Goal: Contribute content: Contribute content

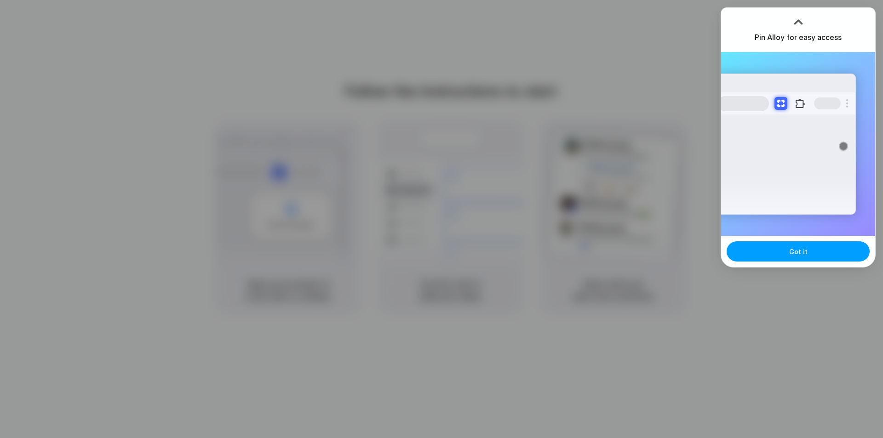
click at [795, 249] on span "Got it" at bounding box center [798, 252] width 18 height 10
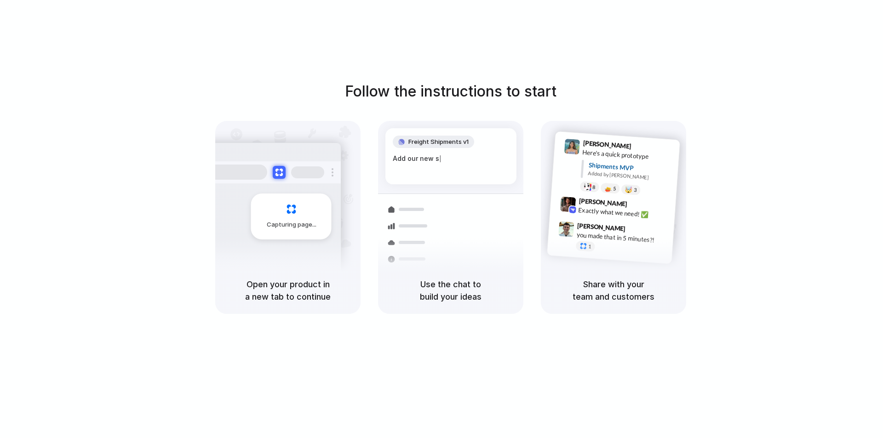
click at [651, 70] on div "Follow the instructions to start Capturing page Open your product in a new tab …" at bounding box center [450, 228] width 901 height 457
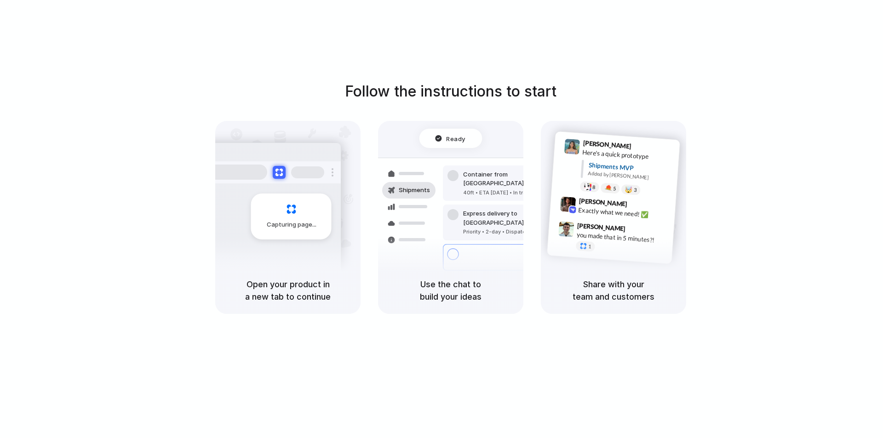
click at [441, 219] on div at bounding box center [441, 219] width 0 height 0
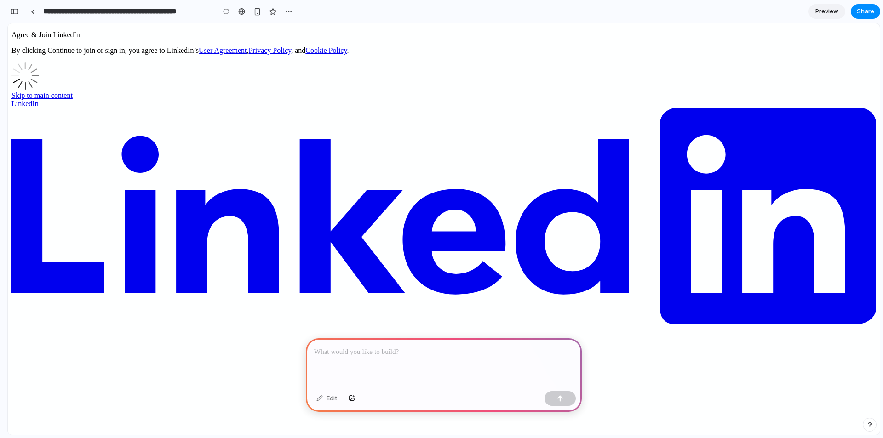
click at [356, 347] on p at bounding box center [443, 352] width 259 height 11
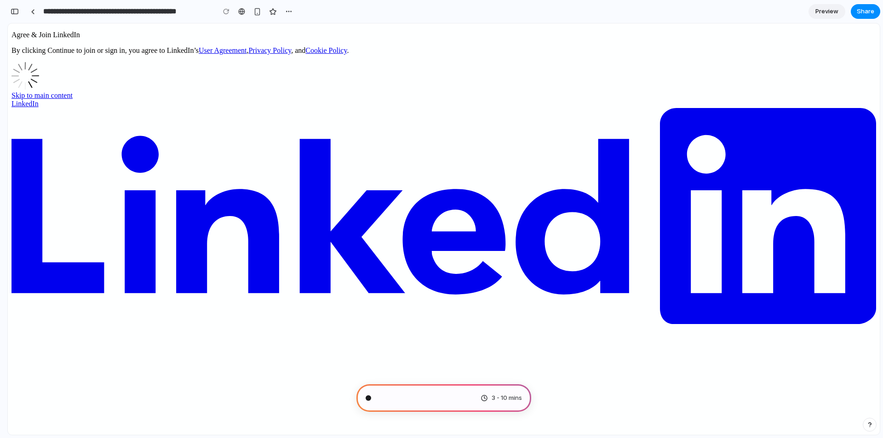
click at [261, 11] on div "button" at bounding box center [257, 12] width 8 height 8
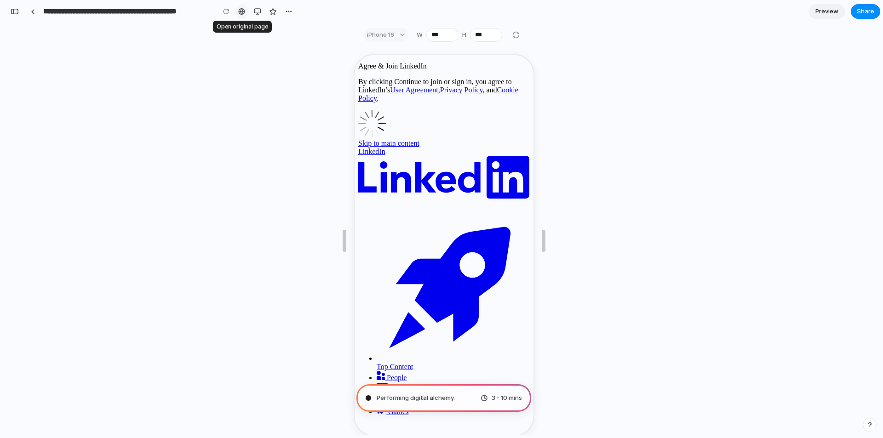
click at [243, 13] on div at bounding box center [241, 11] width 7 height 7
click at [256, 12] on div "button" at bounding box center [257, 11] width 7 height 7
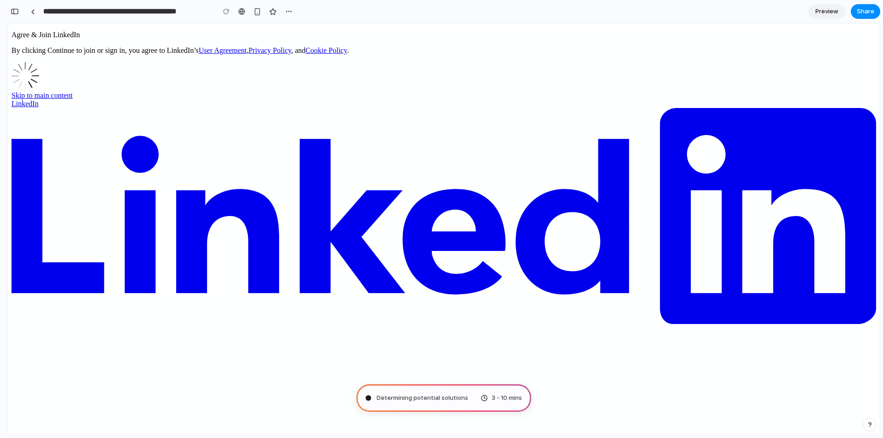
type input "**********"
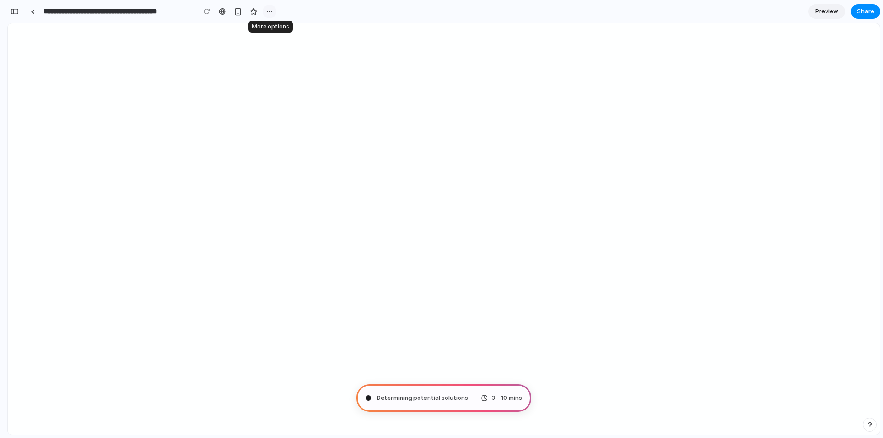
click at [268, 14] on div "button" at bounding box center [269, 11] width 7 height 7
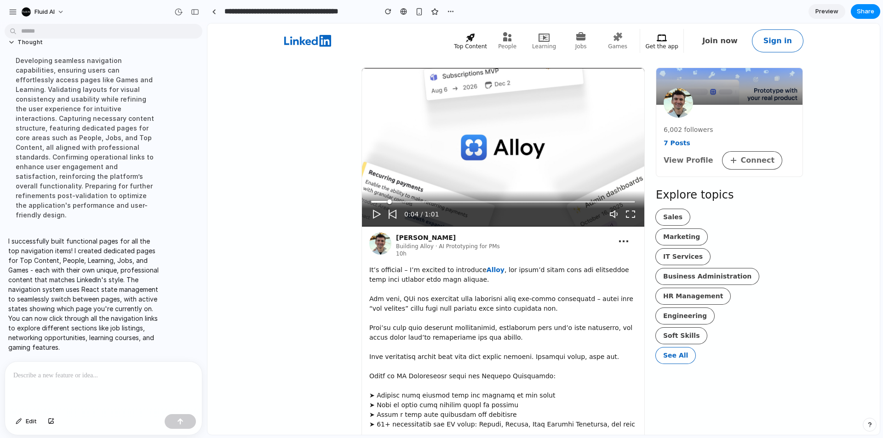
click at [481, 51] on link "Top Content" at bounding box center [470, 41] width 29 height 24
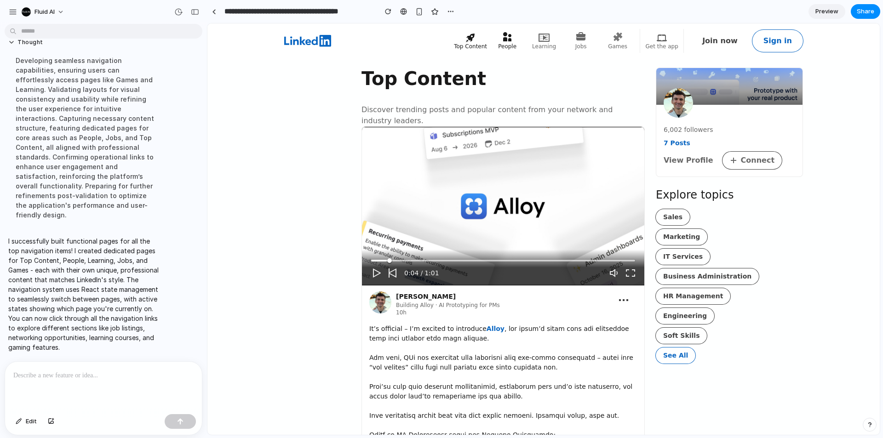
click at [511, 40] on icon at bounding box center [507, 36] width 8 height 9
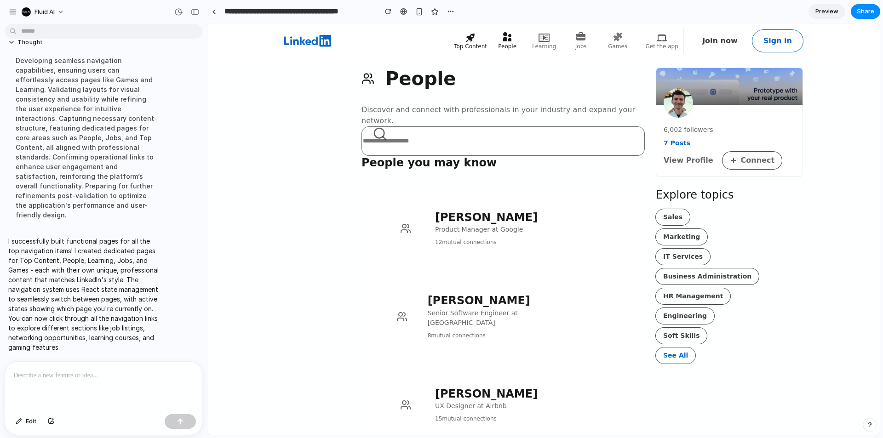
click at [483, 44] on span "Top Content" at bounding box center [470, 46] width 33 height 7
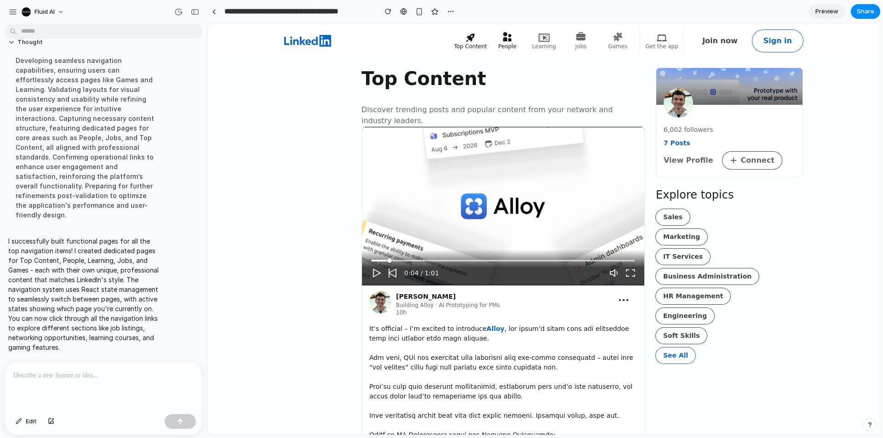
click at [516, 49] on span "People" at bounding box center [507, 46] width 18 height 7
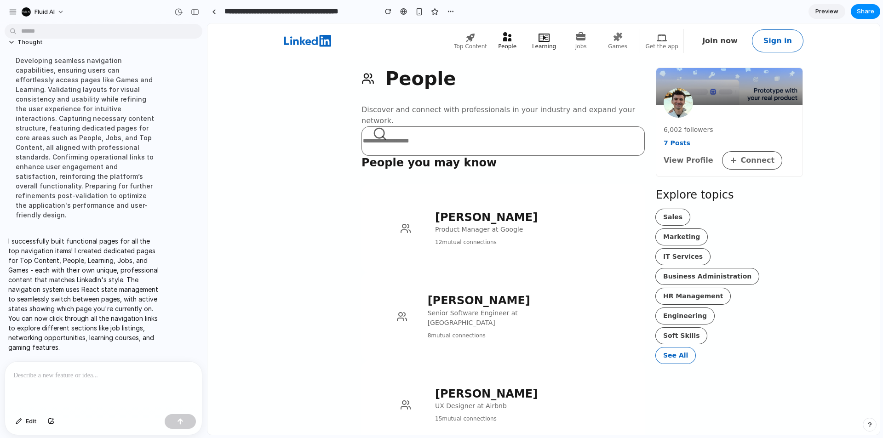
click at [544, 40] on icon at bounding box center [541, 37] width 5 height 6
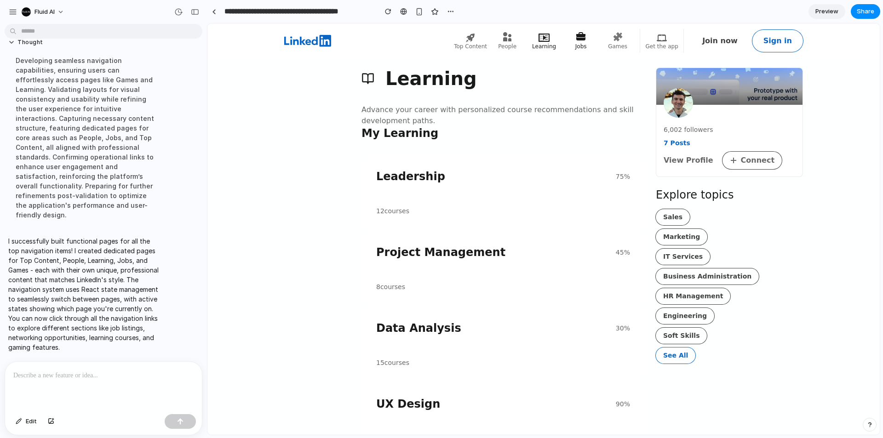
click at [586, 40] on icon at bounding box center [580, 37] width 11 height 11
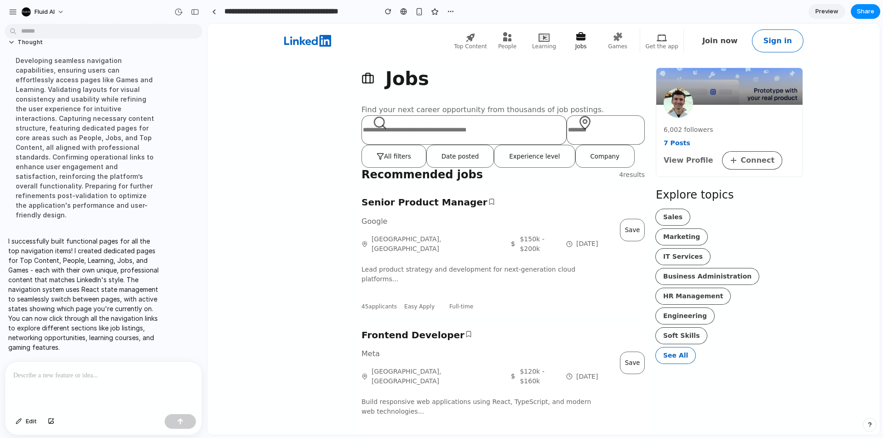
click at [400, 164] on button "All filters" at bounding box center [393, 156] width 65 height 23
click at [627, 44] on span "Games" at bounding box center [617, 46] width 19 height 7
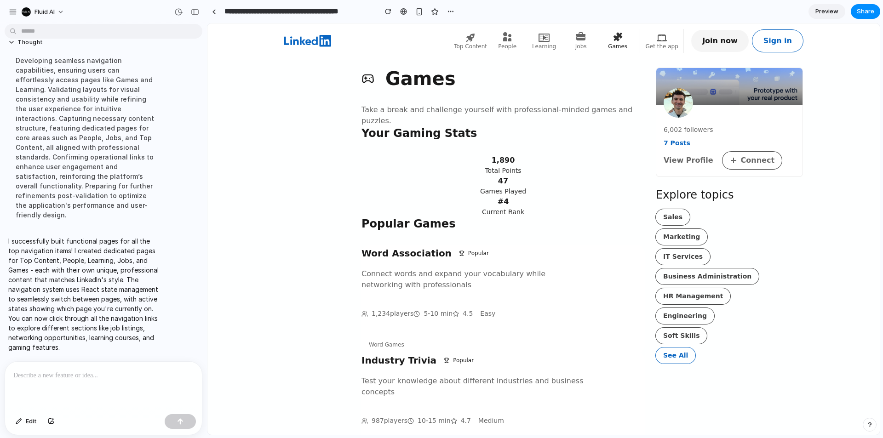
click at [718, 40] on link "Join now" at bounding box center [719, 41] width 57 height 22
click at [768, 40] on link "Sign in" at bounding box center [777, 41] width 51 height 22
click at [586, 41] on icon at bounding box center [580, 37] width 11 height 11
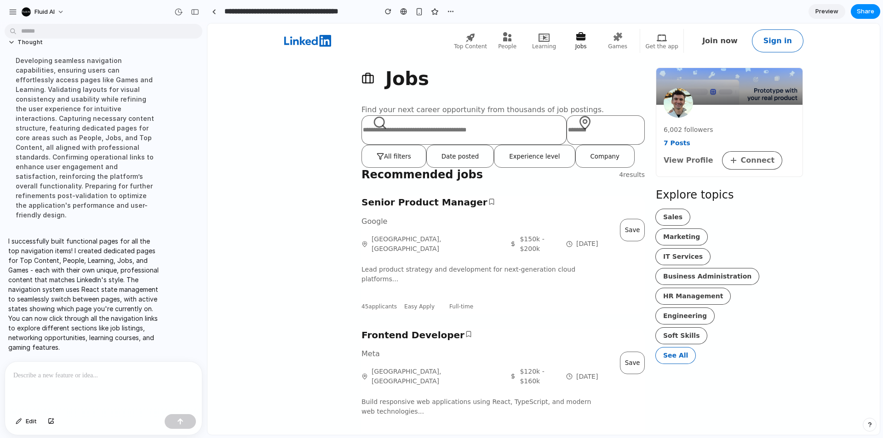
drag, startPoint x: 357, startPoint y: 67, endPoint x: 520, endPoint y: 162, distance: 189.1
click at [489, 181] on div "Recommended jobs 4 results" at bounding box center [502, 175] width 283 height 14
click at [9, 12] on div "button" at bounding box center [13, 12] width 8 height 8
click at [454, 11] on button "button" at bounding box center [451, 12] width 14 height 14
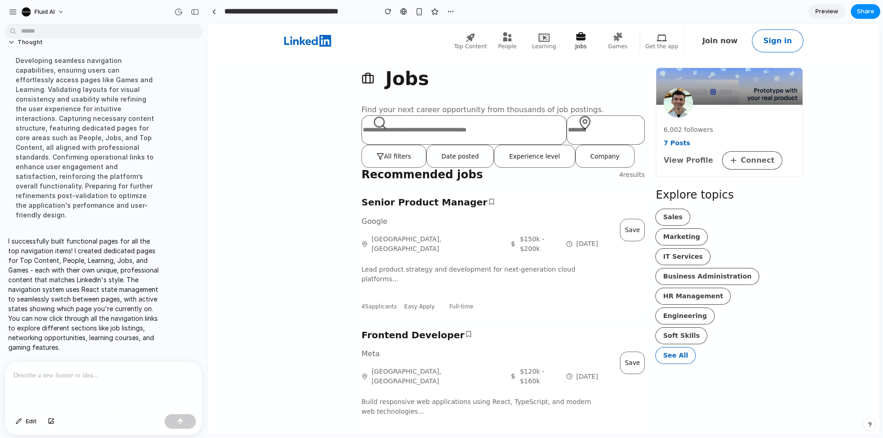
click at [284, 97] on div "Duplicate Delete" at bounding box center [441, 219] width 883 height 438
click at [195, 15] on button "button" at bounding box center [195, 12] width 15 height 15
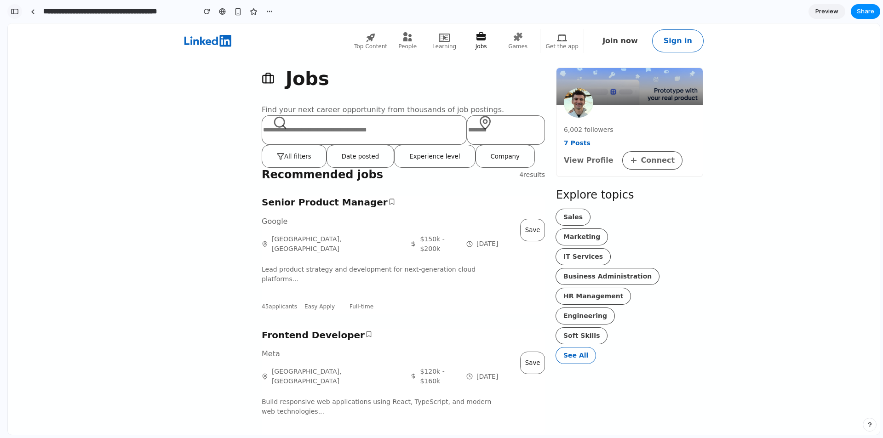
click at [16, 11] on div "button" at bounding box center [15, 11] width 8 height 6
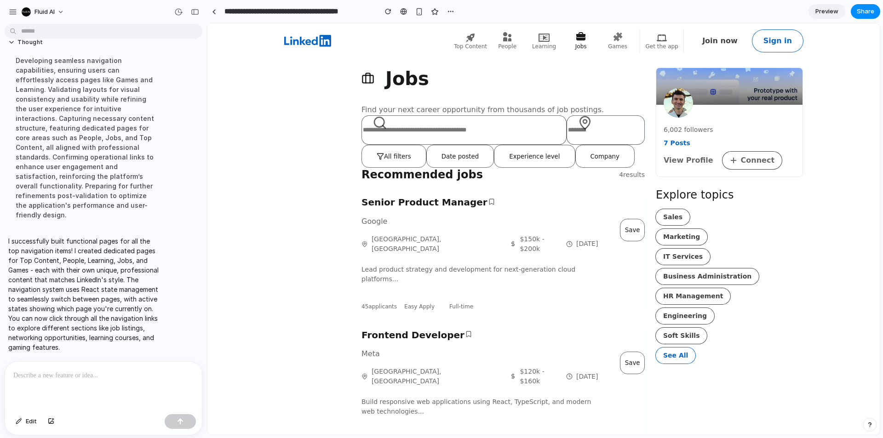
scroll to position [73, 0]
click at [667, 284] on link "Business Administration" at bounding box center [707, 277] width 103 height 16
click at [56, 17] on button "Fluid AI" at bounding box center [43, 12] width 51 height 15
click at [478, 37] on div "Settings Invite members Change theme Sign out" at bounding box center [441, 219] width 883 height 438
click at [474, 37] on icon at bounding box center [470, 37] width 9 height 9
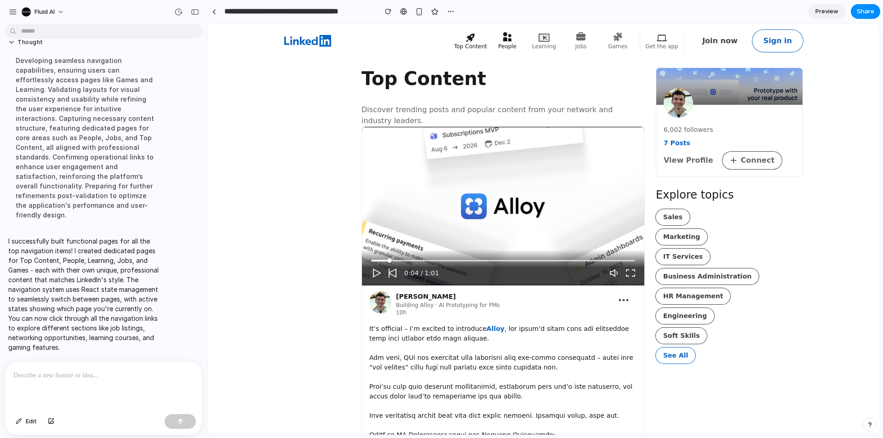
click at [511, 40] on icon at bounding box center [507, 36] width 8 height 9
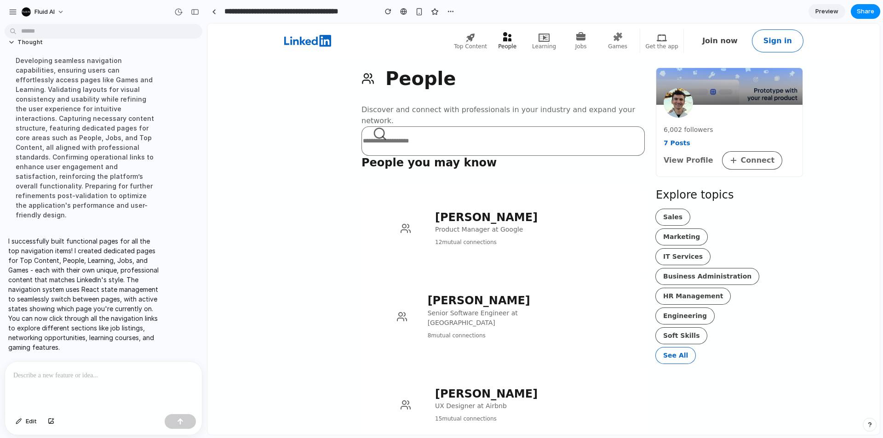
click at [302, 41] on icon at bounding box center [307, 41] width 47 height 12
click at [557, 40] on link "Learning" at bounding box center [543, 41] width 29 height 24
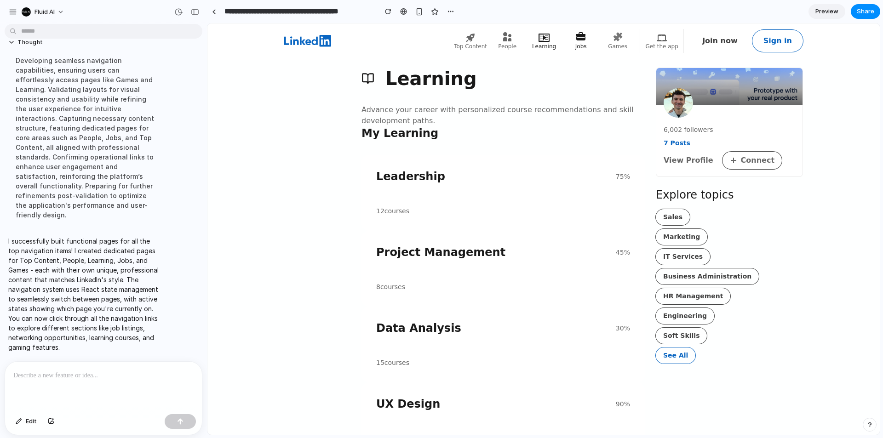
click at [583, 39] on icon at bounding box center [580, 36] width 9 height 8
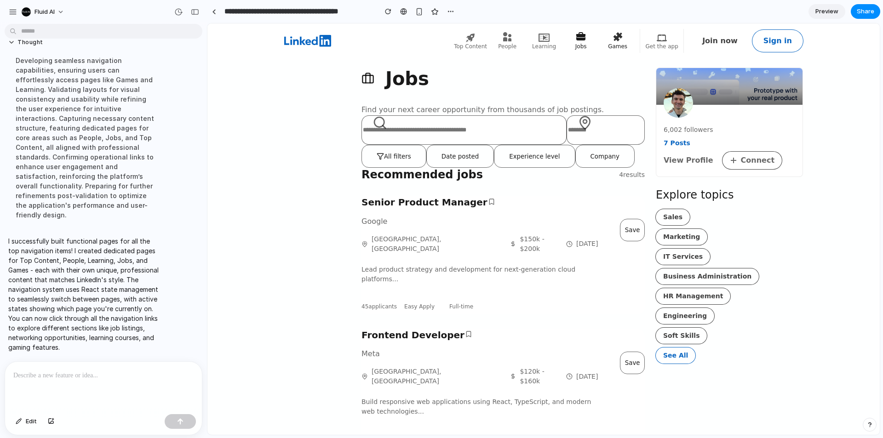
click at [614, 38] on link "Games" at bounding box center [617, 41] width 29 height 24
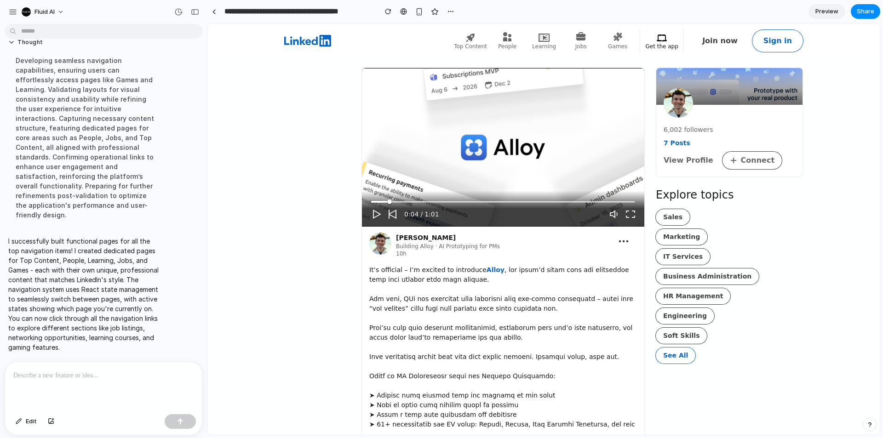
scroll to position [0, 0]
click at [474, 37] on icon at bounding box center [470, 37] width 9 height 9
click at [212, 14] on div at bounding box center [214, 11] width 4 height 5
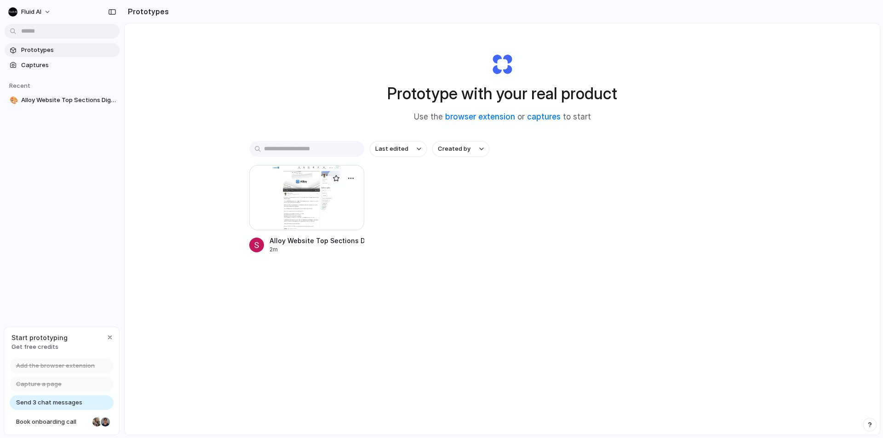
click at [299, 183] on div at bounding box center [306, 197] width 115 height 65
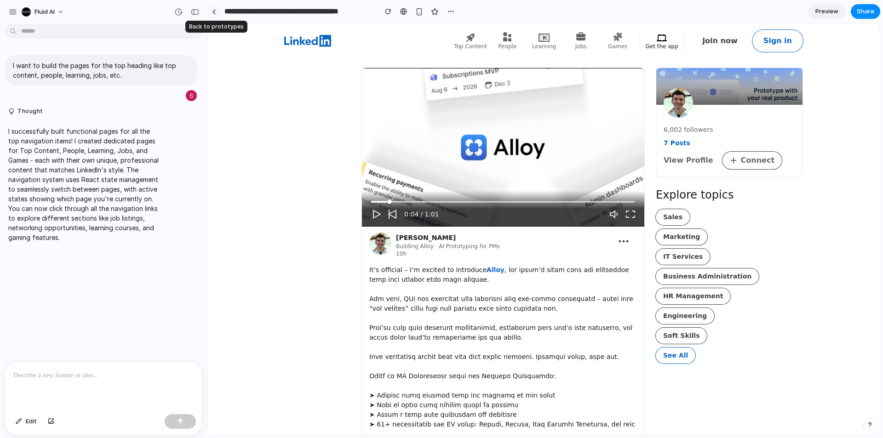
click at [213, 13] on div at bounding box center [214, 11] width 4 height 5
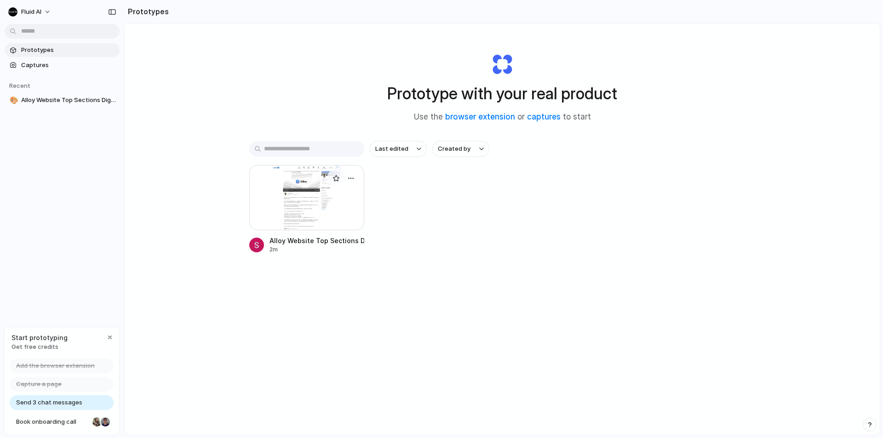
click at [275, 181] on div at bounding box center [306, 197] width 115 height 65
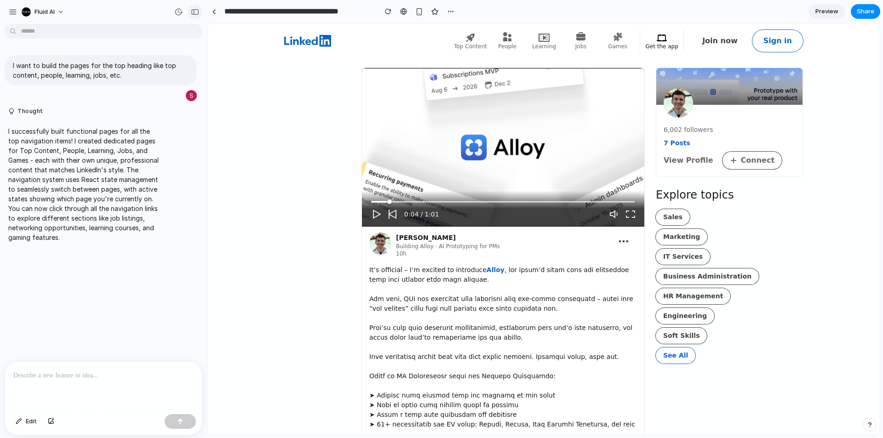
click at [196, 11] on div "button" at bounding box center [195, 12] width 8 height 6
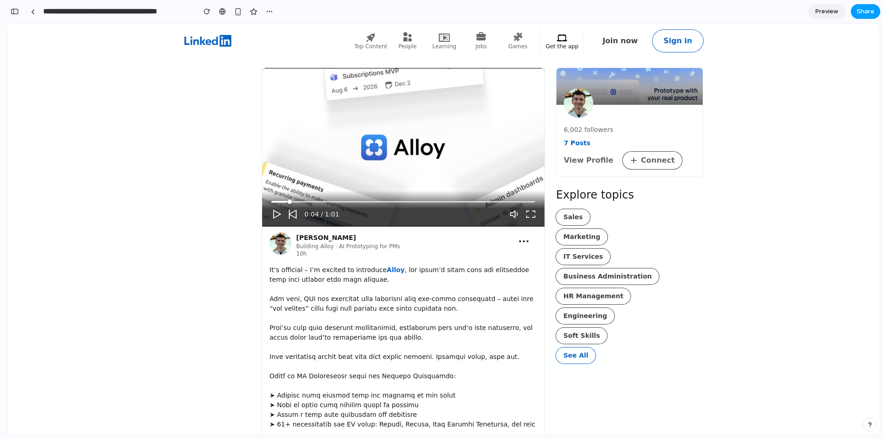
click at [868, 9] on span "Share" at bounding box center [865, 11] width 17 height 9
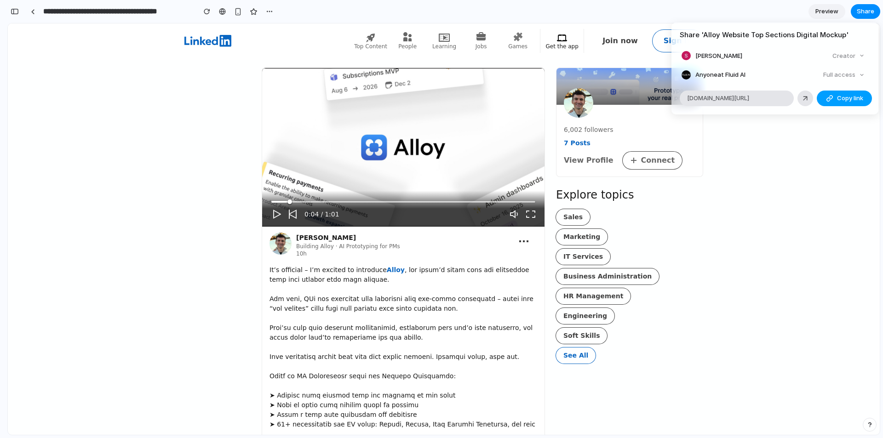
click at [841, 97] on span "Copy link" at bounding box center [850, 98] width 26 height 9
click at [817, 171] on div "Share ' Alloy Website Top Sections Digital Mockup ' [PERSON_NAME] Creator Anyon…" at bounding box center [441, 219] width 883 height 438
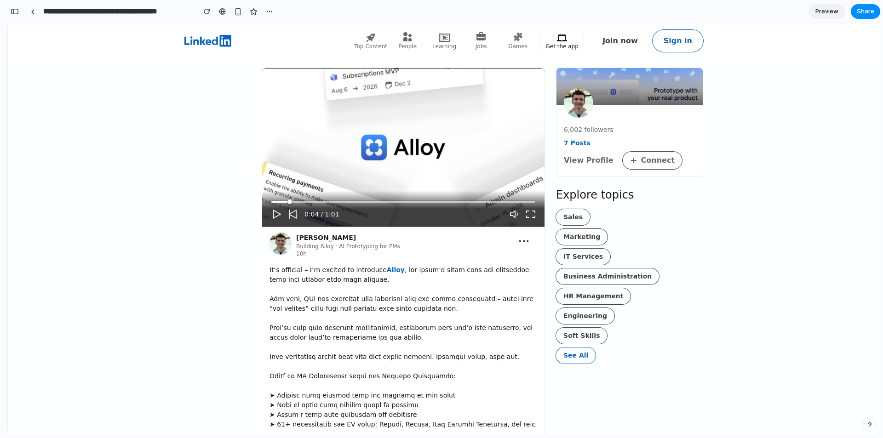
click at [816, 11] on span "Preview" at bounding box center [826, 11] width 23 height 9
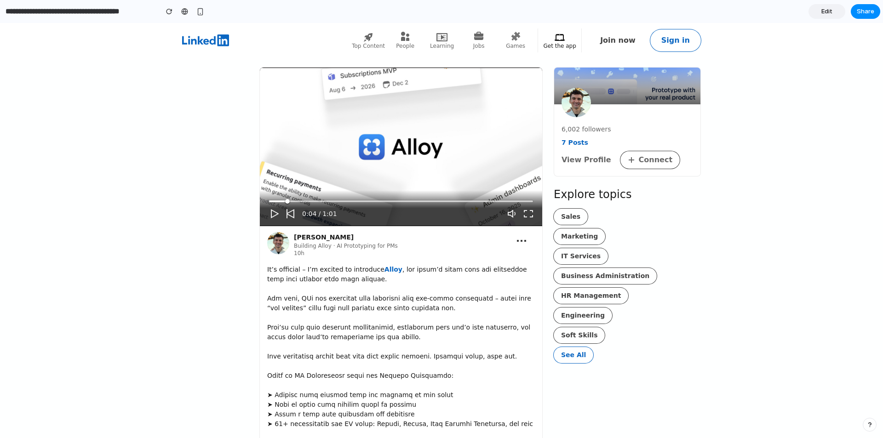
click at [830, 11] on span "Edit" at bounding box center [826, 11] width 11 height 9
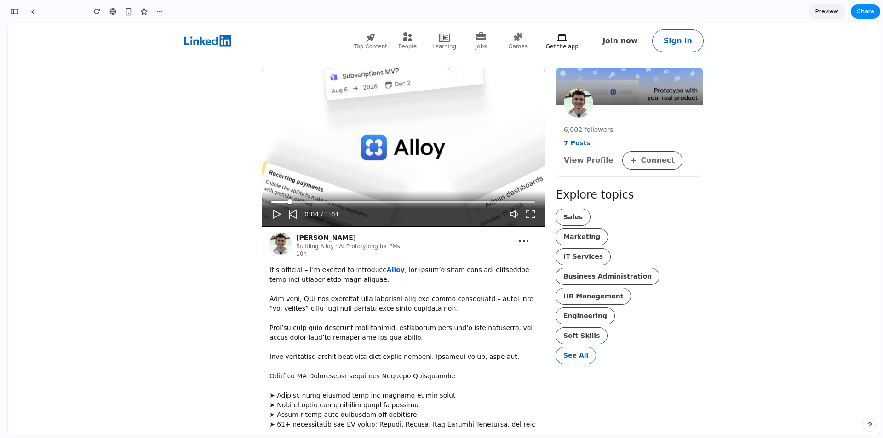
scroll to position [77, 0]
click at [371, 40] on link "Top Content" at bounding box center [370, 41] width 29 height 24
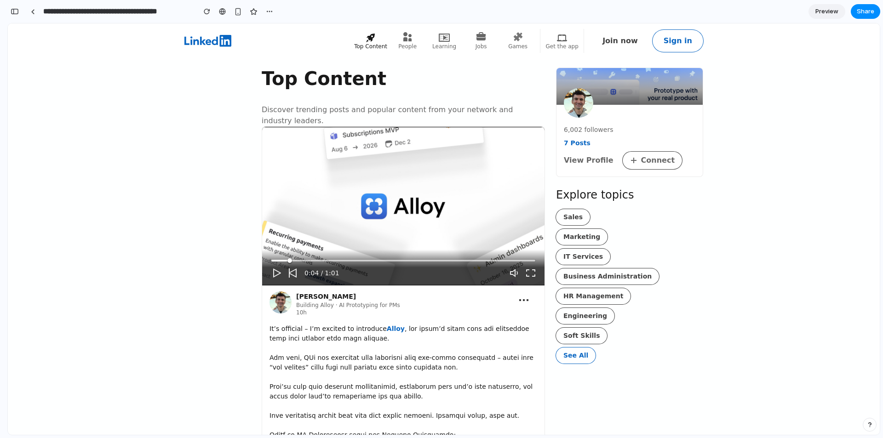
click at [367, 41] on link "Top Content" at bounding box center [370, 41] width 29 height 24
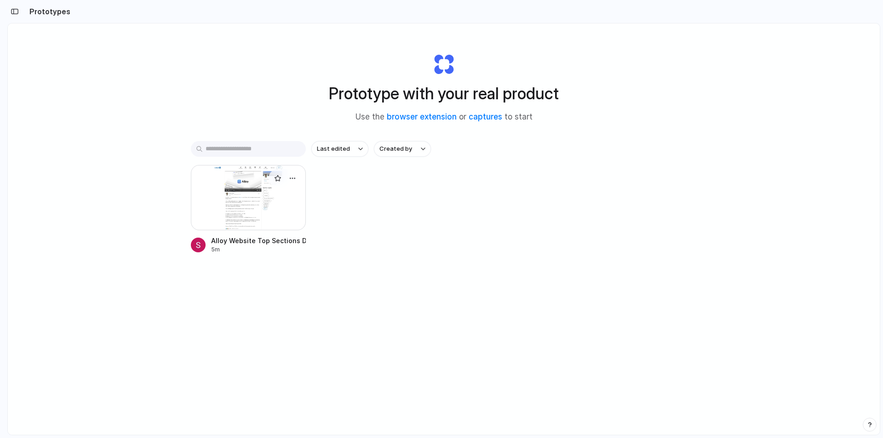
click at [210, 189] on div at bounding box center [248, 197] width 115 height 65
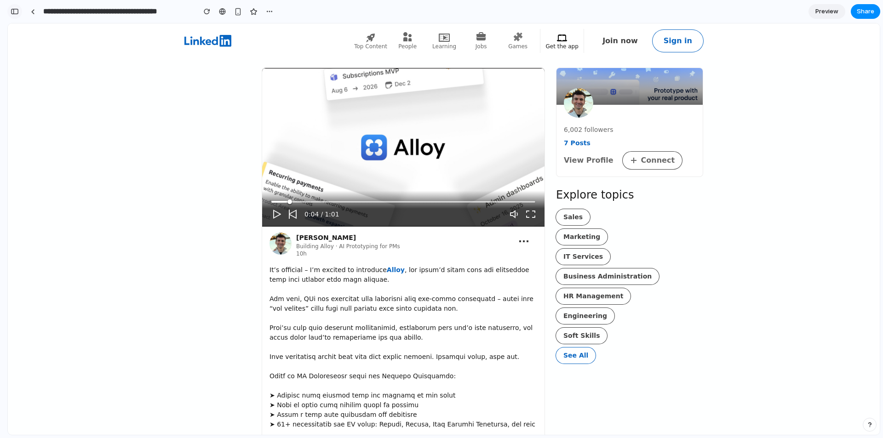
click at [17, 12] on div "button" at bounding box center [15, 11] width 8 height 6
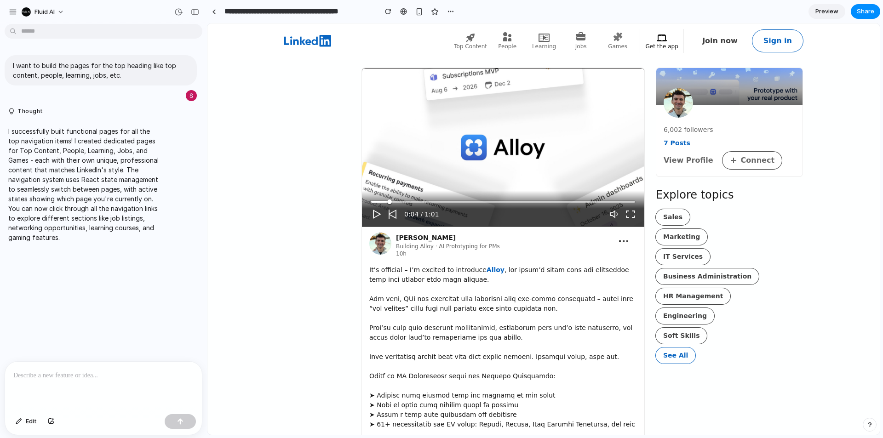
click at [86, 379] on div at bounding box center [103, 386] width 197 height 49
click at [30, 423] on span "Edit" at bounding box center [31, 421] width 11 height 9
click at [478, 38] on div at bounding box center [543, 228] width 672 height 411
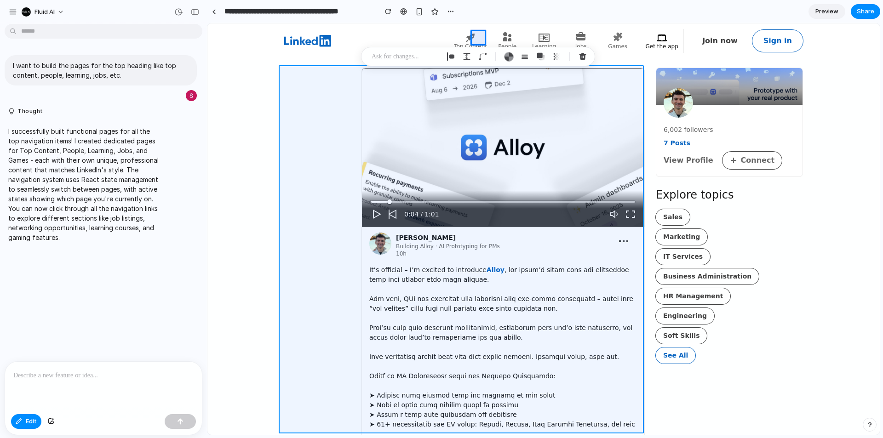
click at [307, 84] on div at bounding box center [543, 228] width 672 height 411
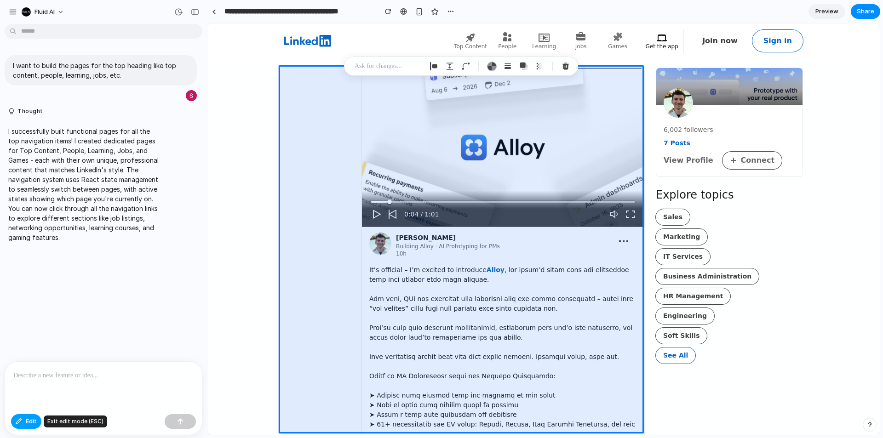
click at [24, 423] on button "Edit" at bounding box center [26, 421] width 30 height 15
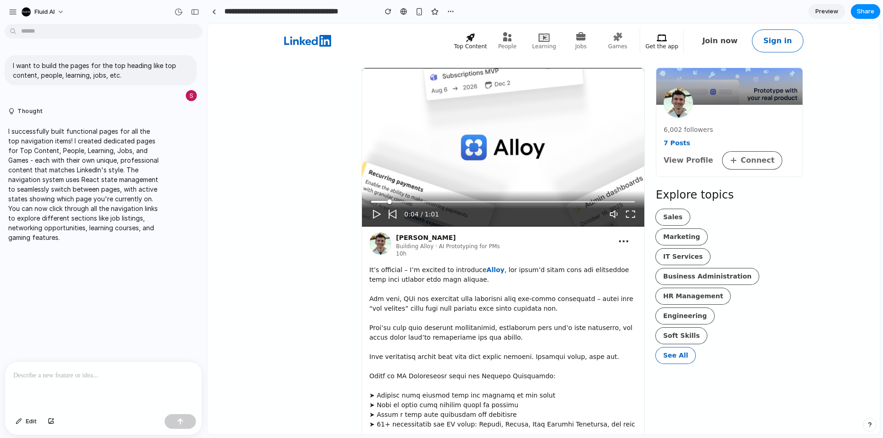
click at [474, 40] on icon at bounding box center [470, 37] width 9 height 9
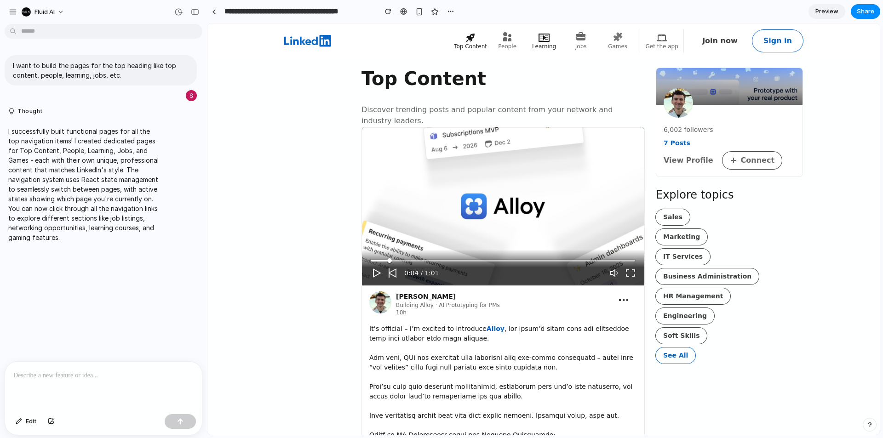
click at [548, 38] on icon at bounding box center [546, 37] width 3 height 5
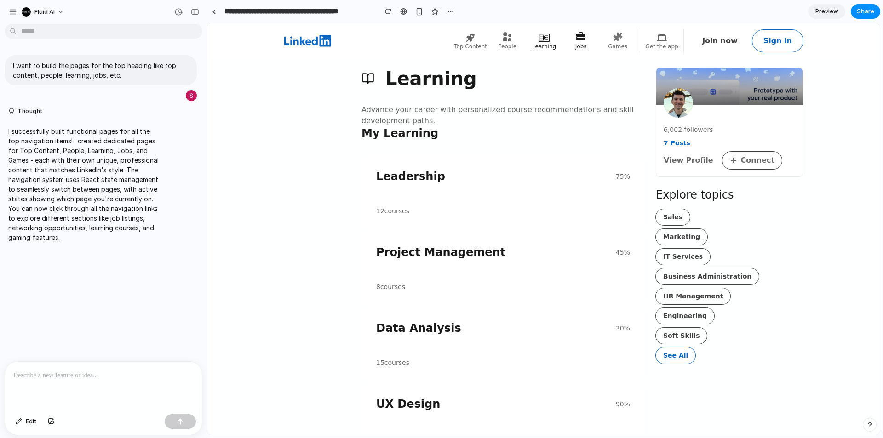
click at [577, 37] on link "Jobs" at bounding box center [580, 41] width 29 height 24
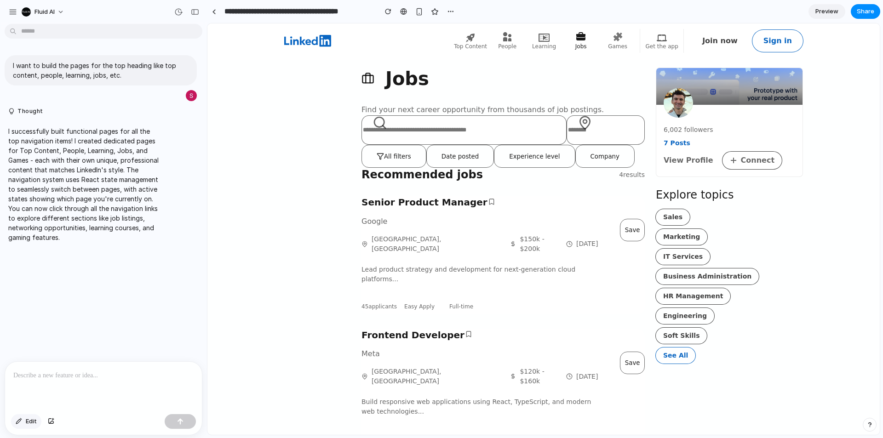
click at [29, 425] on span "Edit" at bounding box center [31, 421] width 11 height 9
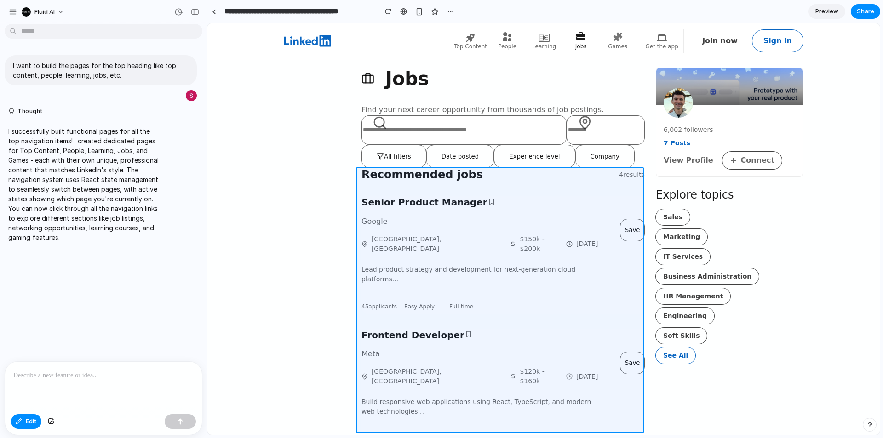
drag, startPoint x: 389, startPoint y: 172, endPoint x: 388, endPoint y: 186, distance: 13.4
click at [388, 186] on div at bounding box center [543, 228] width 672 height 411
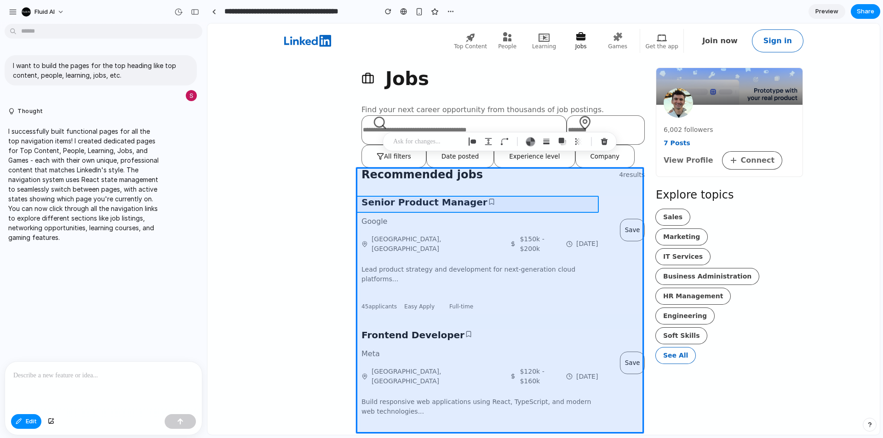
drag, startPoint x: 467, startPoint y: 185, endPoint x: 469, endPoint y: 203, distance: 18.5
click at [469, 203] on div at bounding box center [543, 228] width 672 height 411
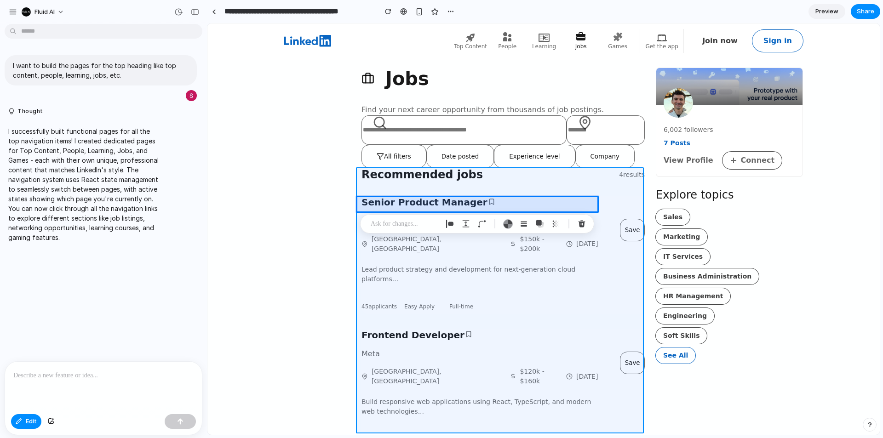
click at [469, 186] on div at bounding box center [543, 228] width 672 height 411
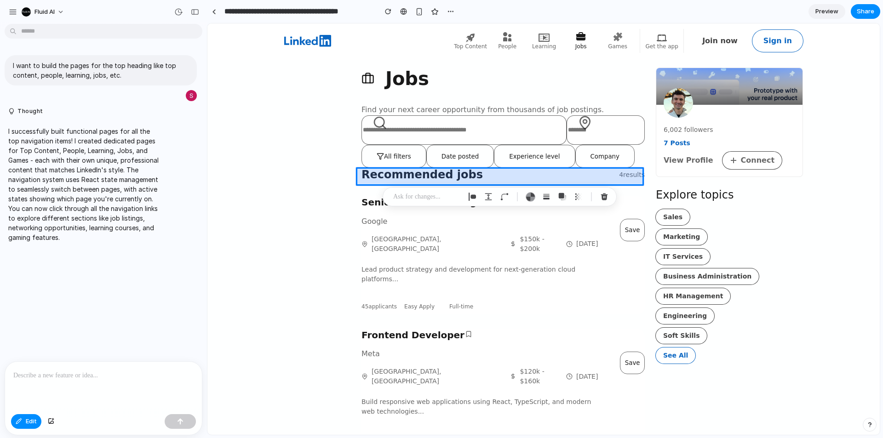
click at [477, 175] on div at bounding box center [543, 228] width 672 height 411
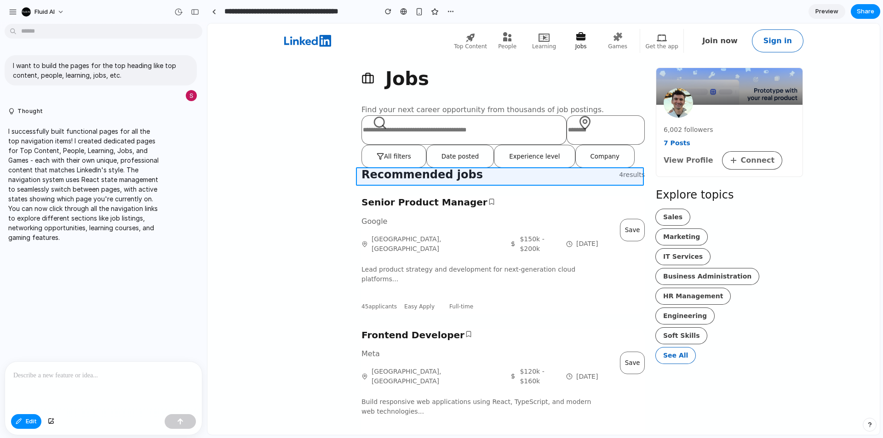
click at [477, 175] on div at bounding box center [543, 228] width 672 height 411
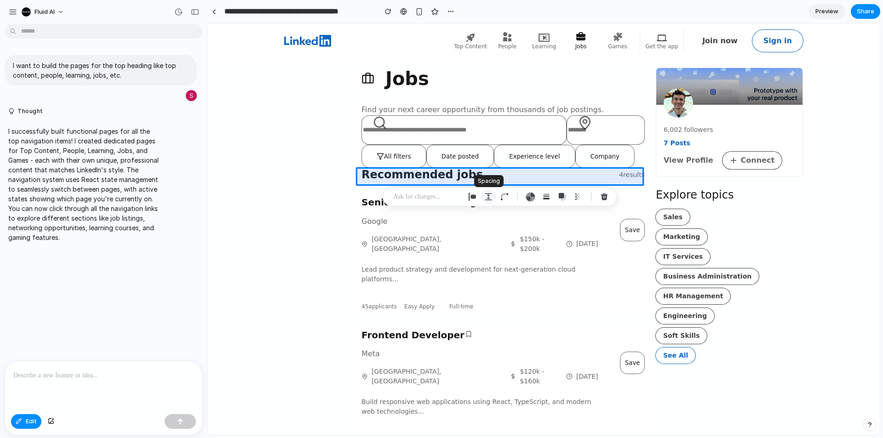
click at [490, 199] on div "button" at bounding box center [488, 197] width 8 height 8
click at [541, 237] on input "*" at bounding box center [543, 238] width 46 height 18
type input "*"
click at [529, 280] on input "*" at bounding box center [543, 280] width 46 height 18
type input "*"
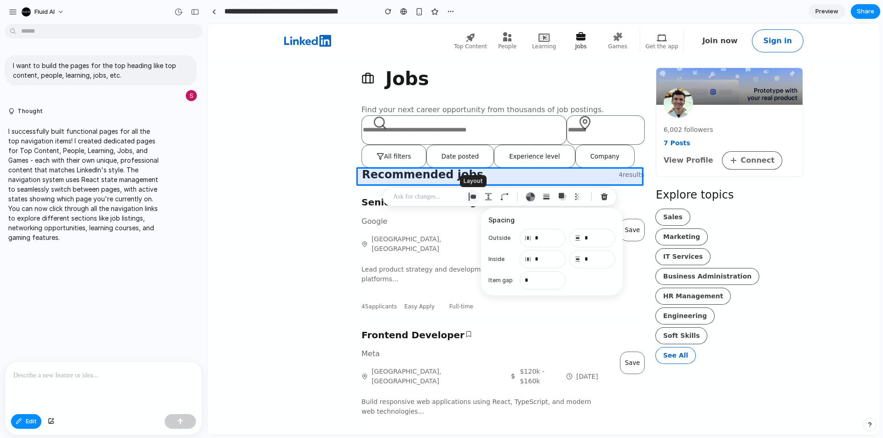
click at [475, 198] on div "button" at bounding box center [472, 197] width 8 height 8
select select "**********"
select select "******"
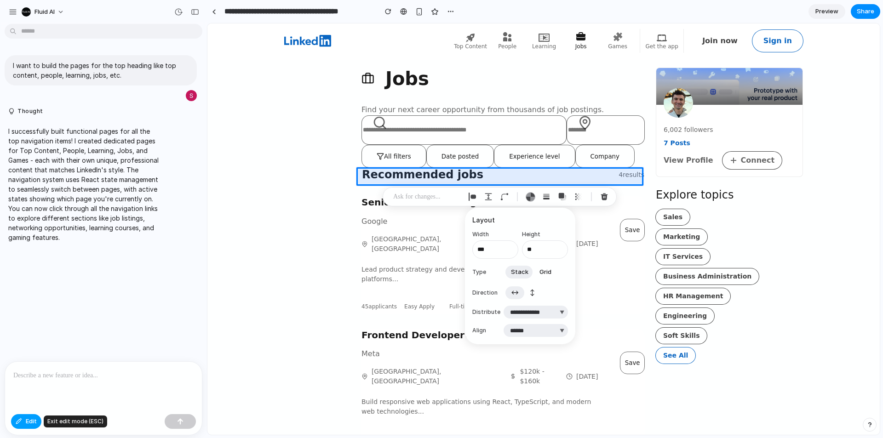
click at [29, 421] on span "Edit" at bounding box center [31, 421] width 11 height 9
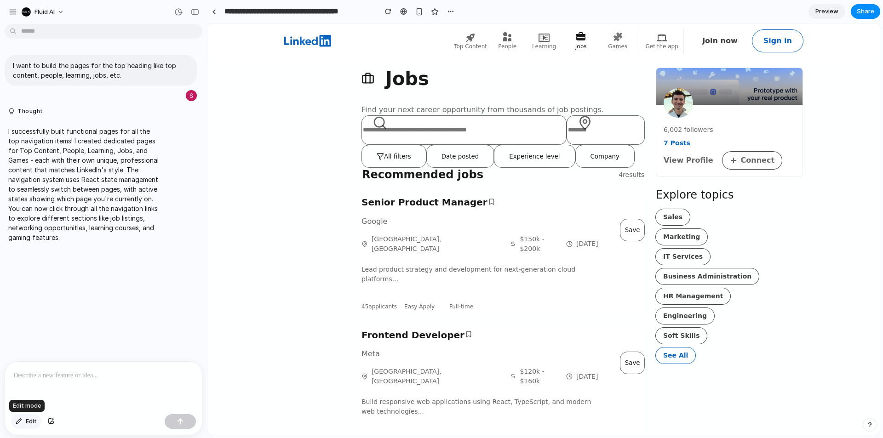
click at [35, 420] on span "Edit" at bounding box center [31, 421] width 11 height 9
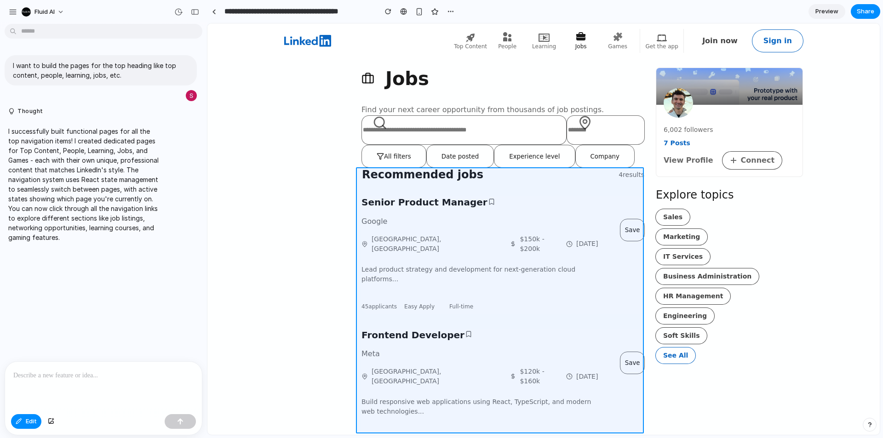
drag, startPoint x: 446, startPoint y: 172, endPoint x: 446, endPoint y: 192, distance: 20.2
click at [446, 192] on div at bounding box center [543, 228] width 672 height 411
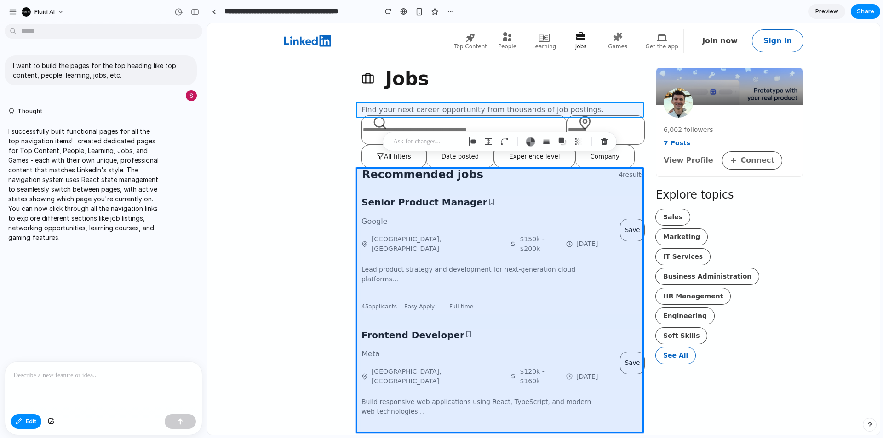
click at [429, 107] on div at bounding box center [543, 228] width 672 height 411
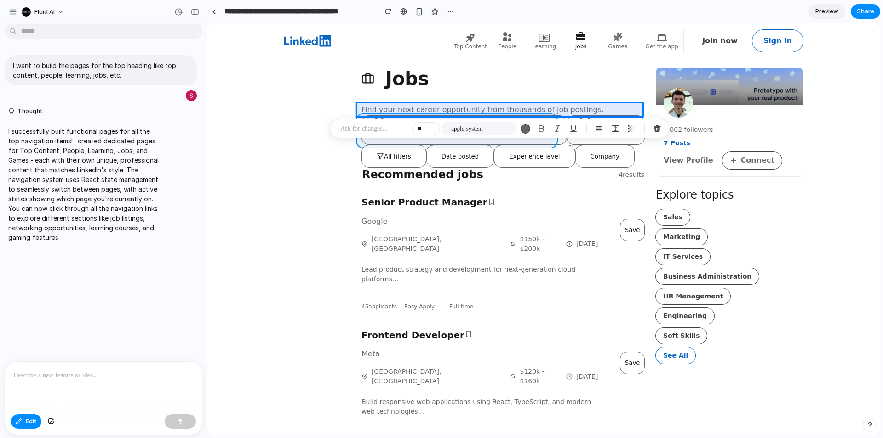
click at [403, 143] on div at bounding box center [543, 228] width 672 height 411
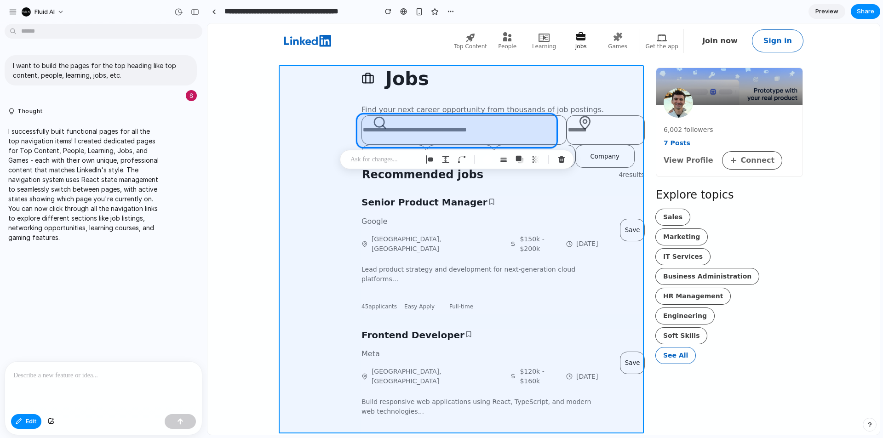
click at [318, 93] on div at bounding box center [543, 228] width 672 height 411
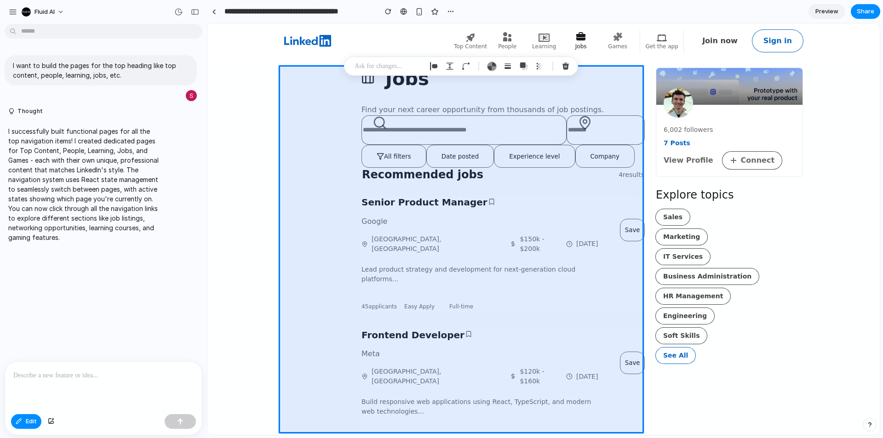
click at [362, 63] on p at bounding box center [388, 66] width 68 height 11
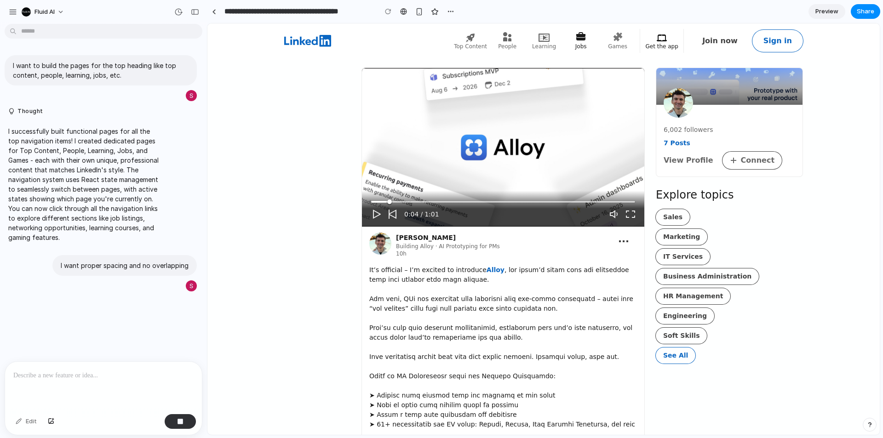
click at [583, 39] on icon at bounding box center [580, 36] width 9 height 8
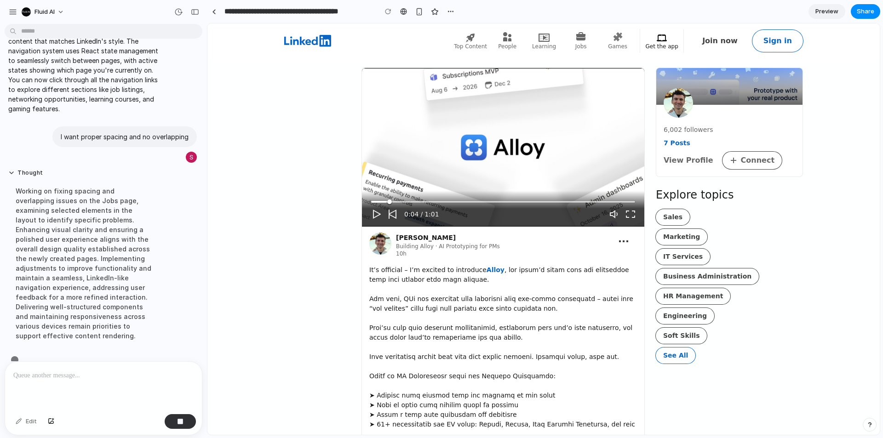
scroll to position [147, 0]
